Goal: Entertainment & Leisure: Consume media (video, audio)

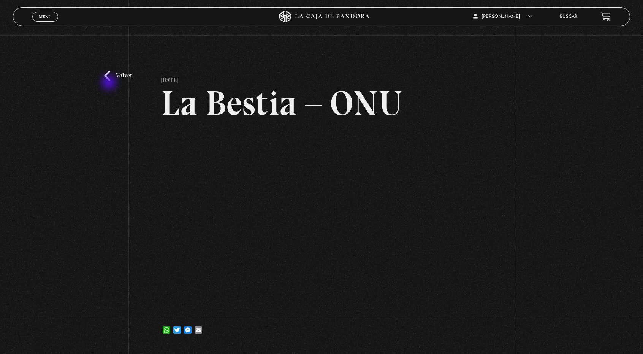
click at [110, 83] on div "Volver [DATE] La Bestia – ONU WhatsApp Twitter Messenger Email" at bounding box center [321, 191] width 643 height 313
click at [110, 78] on link "Volver" at bounding box center [118, 76] width 28 height 10
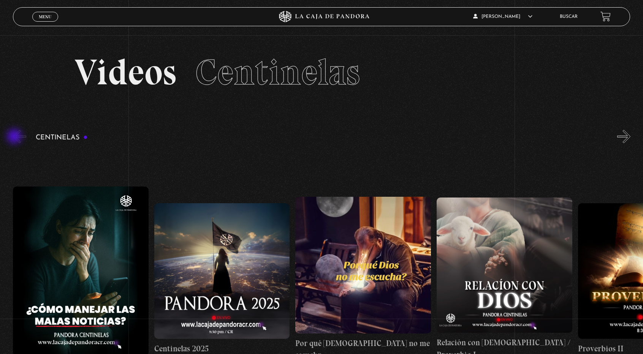
click at [15, 137] on button "«" at bounding box center [19, 136] width 13 height 13
click at [631, 137] on button "»" at bounding box center [624, 136] width 13 height 13
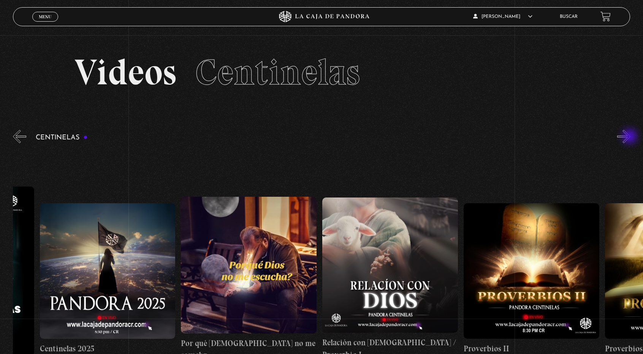
click at [631, 137] on button "»" at bounding box center [624, 136] width 13 height 13
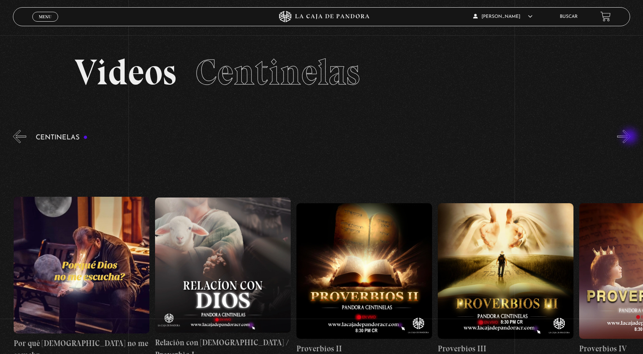
click at [631, 137] on button "»" at bounding box center [624, 136] width 13 height 13
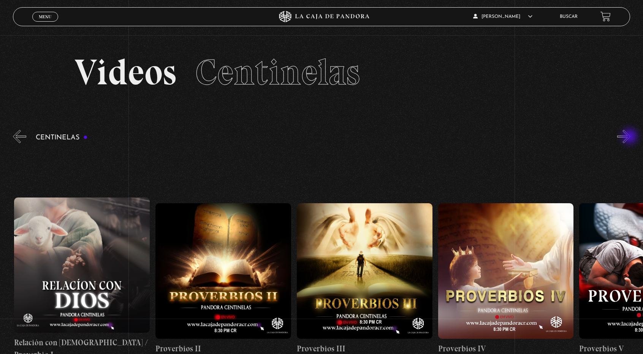
click at [631, 137] on button "»" at bounding box center [624, 136] width 13 height 13
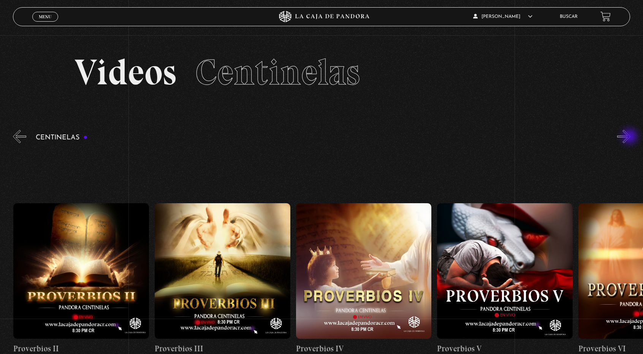
click at [631, 137] on button "»" at bounding box center [624, 136] width 13 height 13
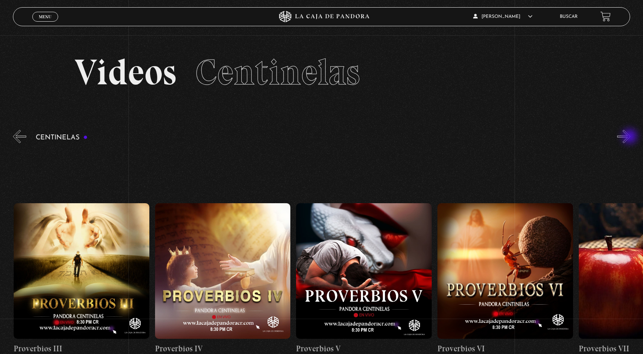
click at [631, 137] on button "»" at bounding box center [624, 136] width 13 height 13
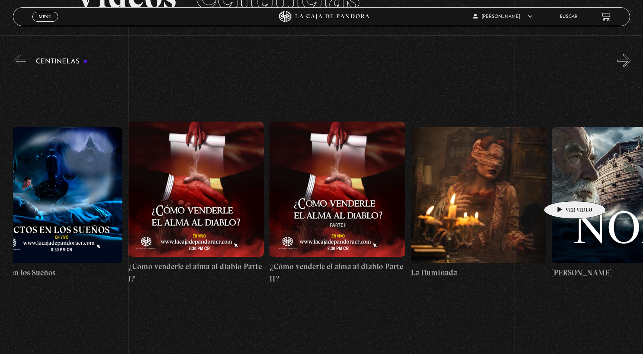
scroll to position [0, 5536]
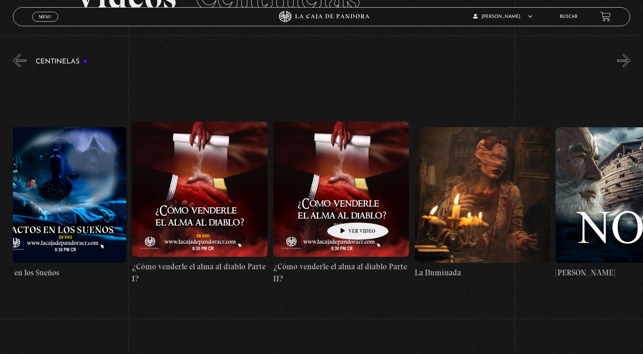
click at [346, 211] on figure at bounding box center [341, 190] width 136 height 136
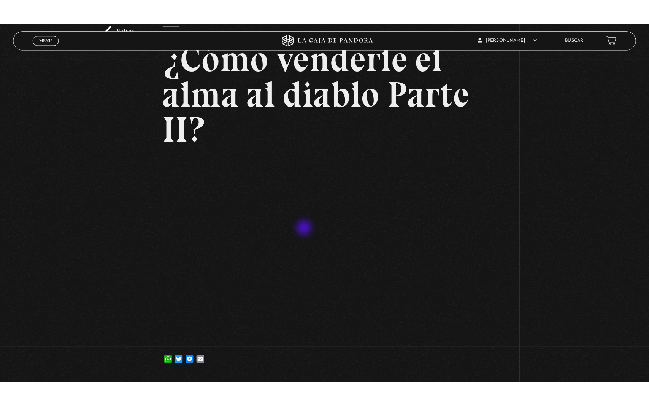
scroll to position [69, 0]
